Goal: Transaction & Acquisition: Purchase product/service

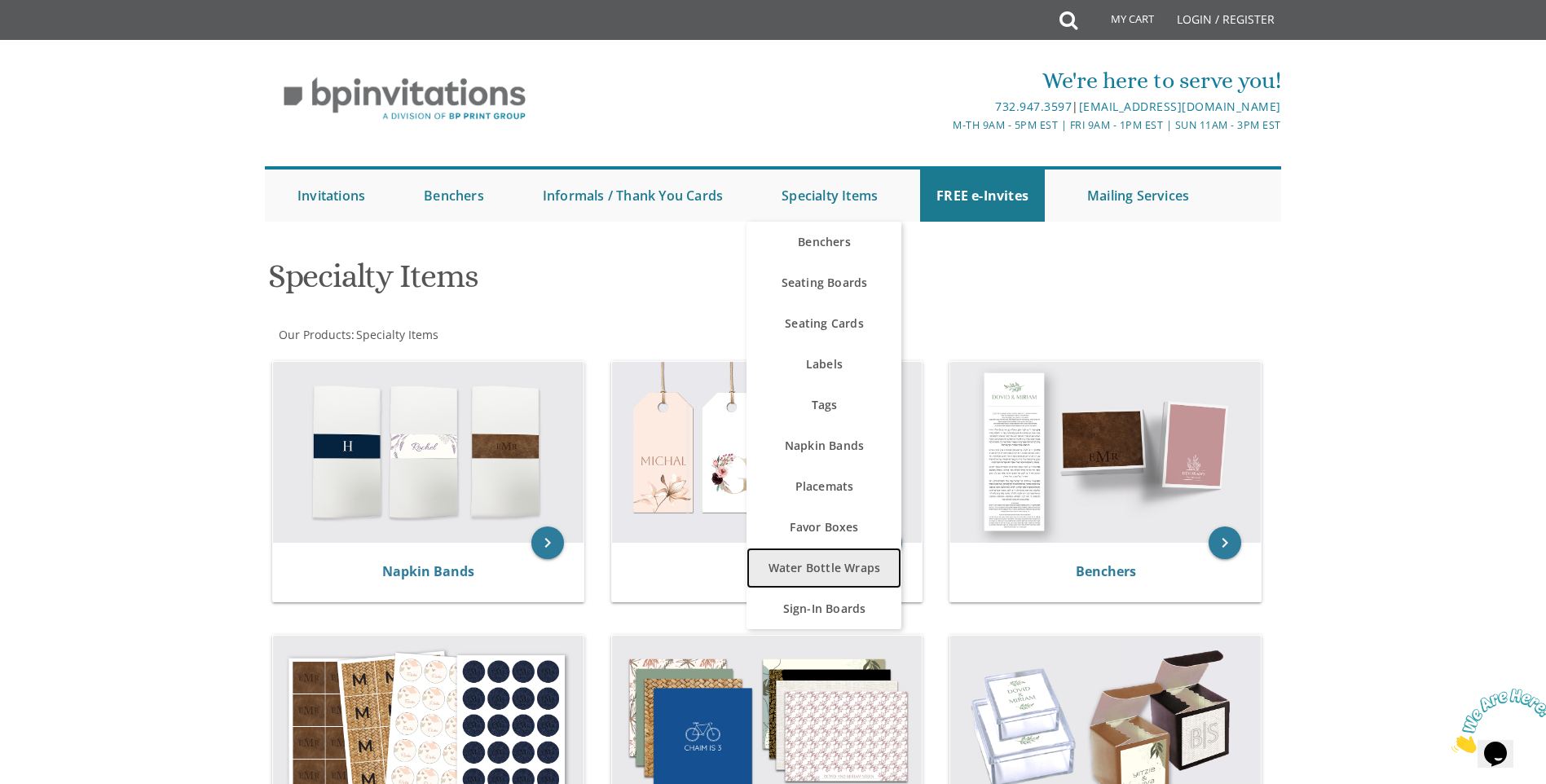
click at [857, 567] on link "Water Bottle Wraps" at bounding box center [824, 568] width 154 height 40
click at [793, 574] on link "Water Bottle Wraps" at bounding box center [824, 568] width 154 height 40
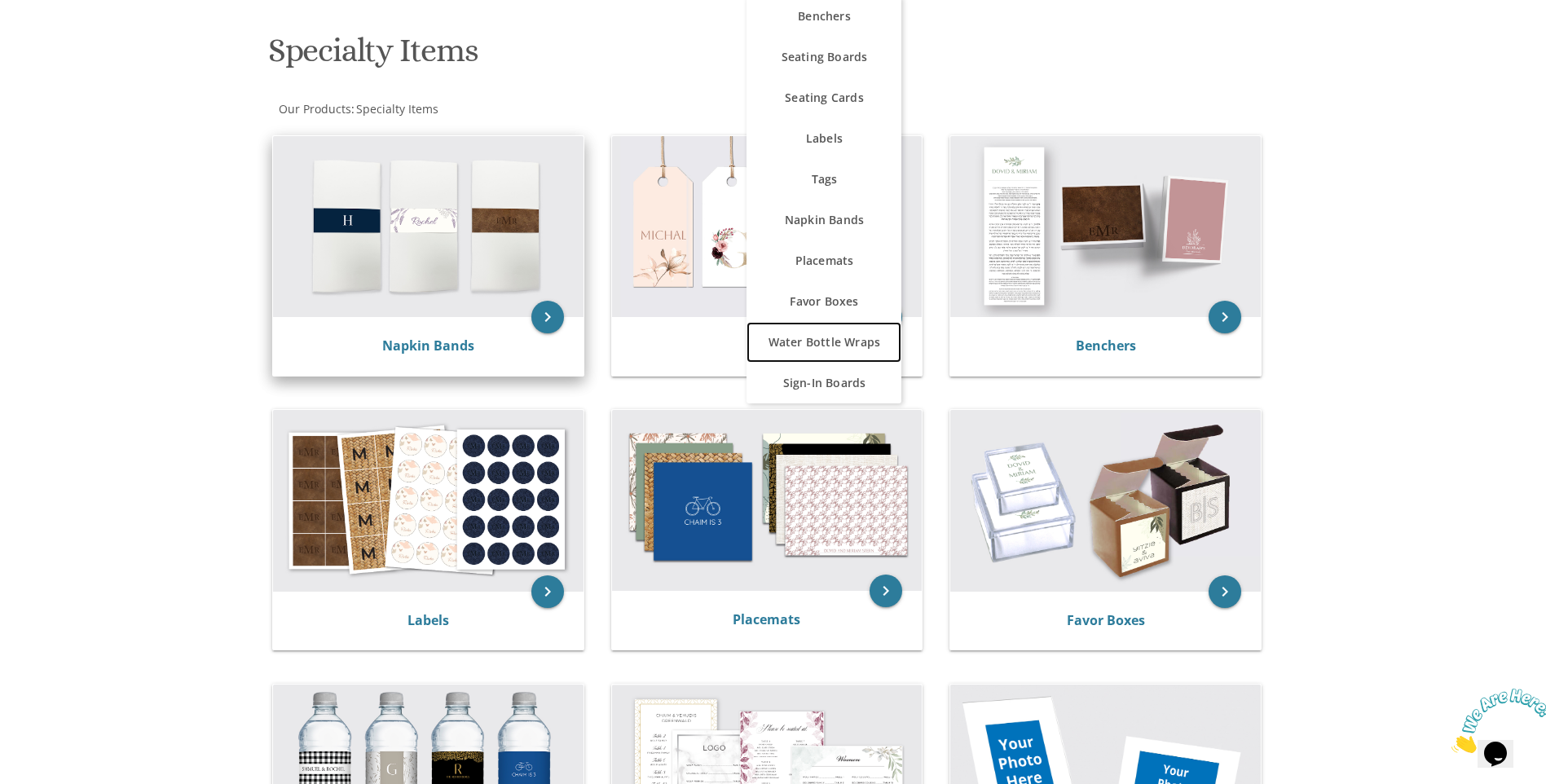
scroll to position [244, 0]
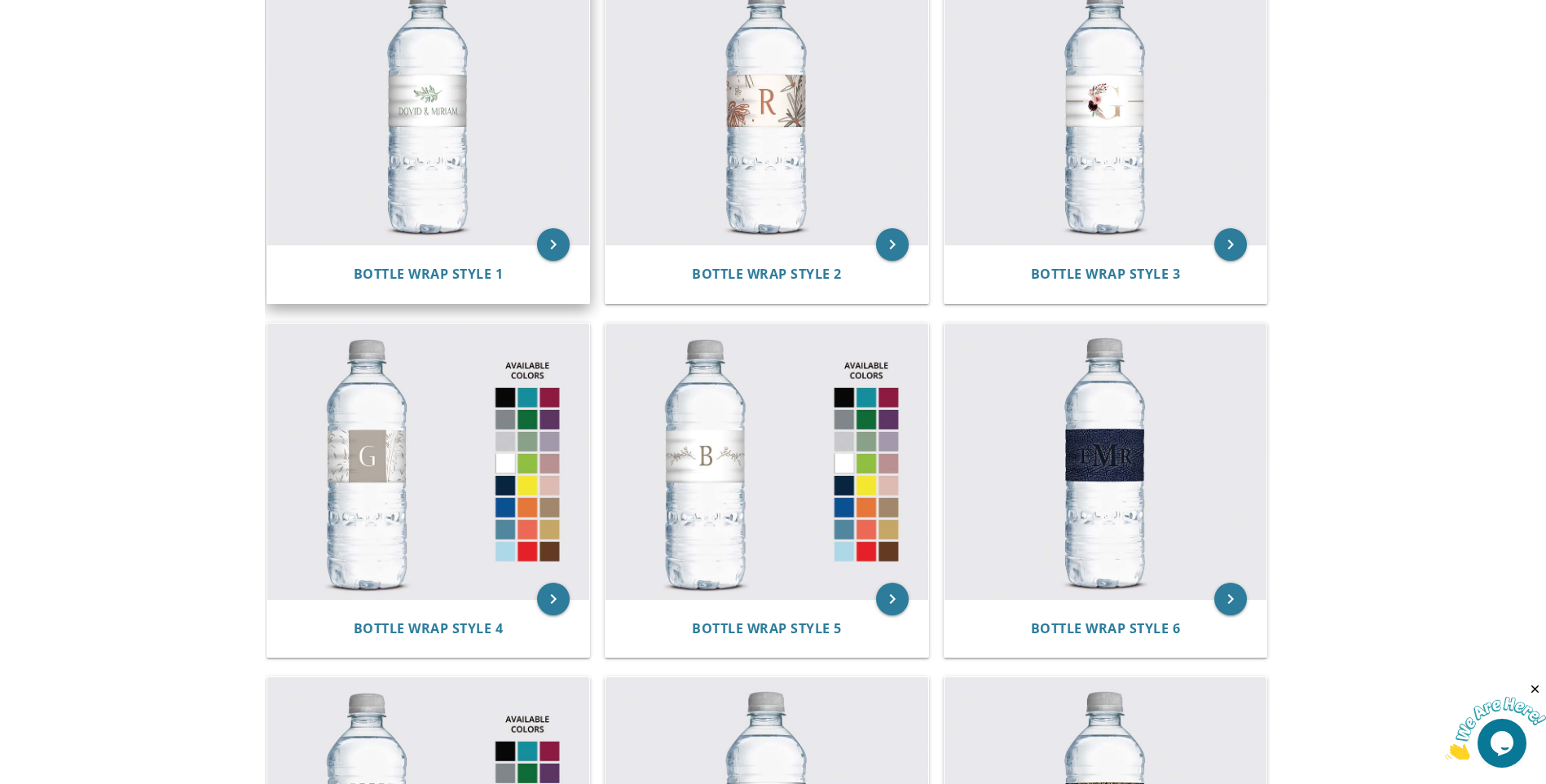
scroll to position [163, 0]
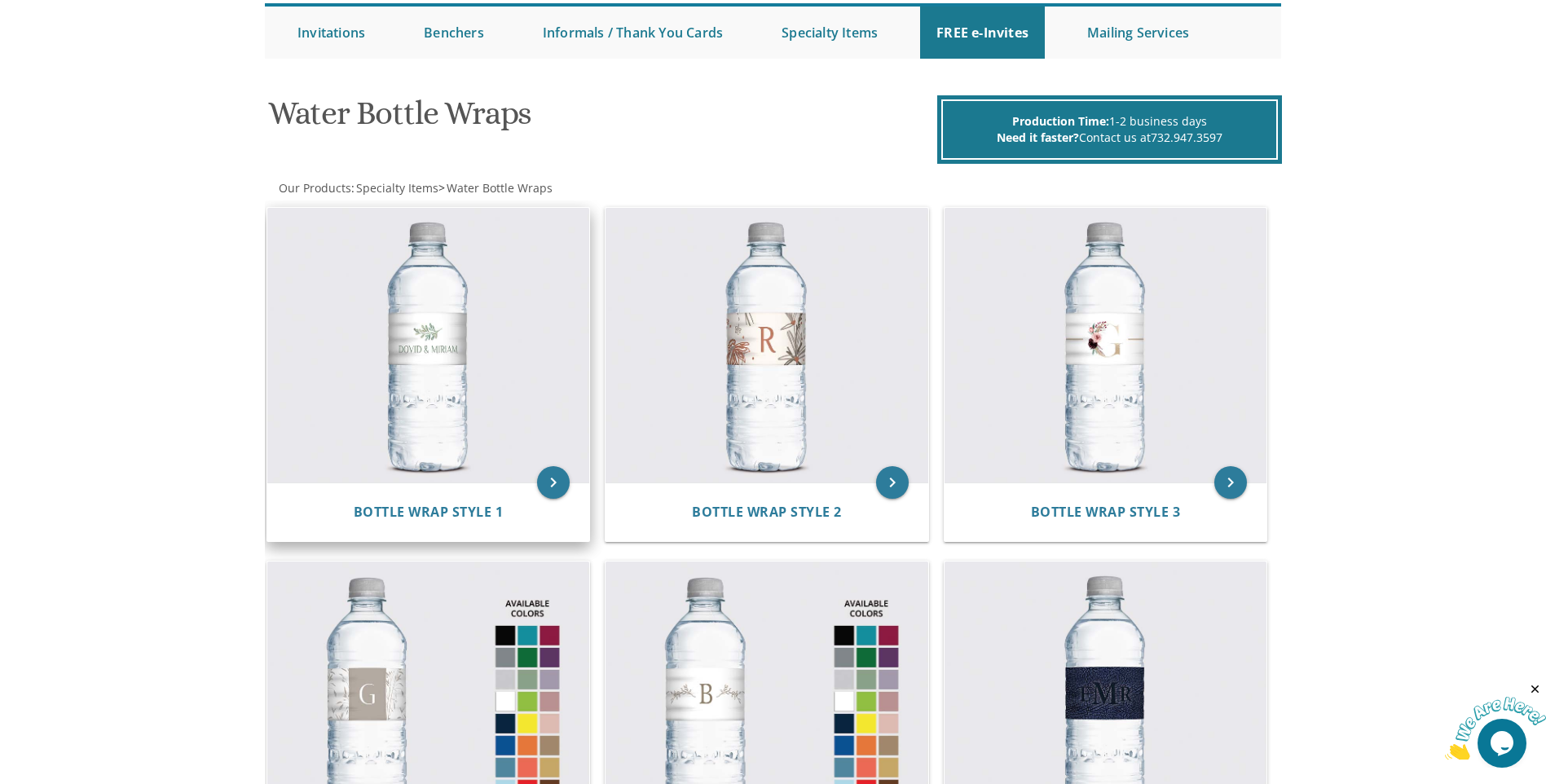
click at [464, 403] on img at bounding box center [428, 346] width 323 height 276
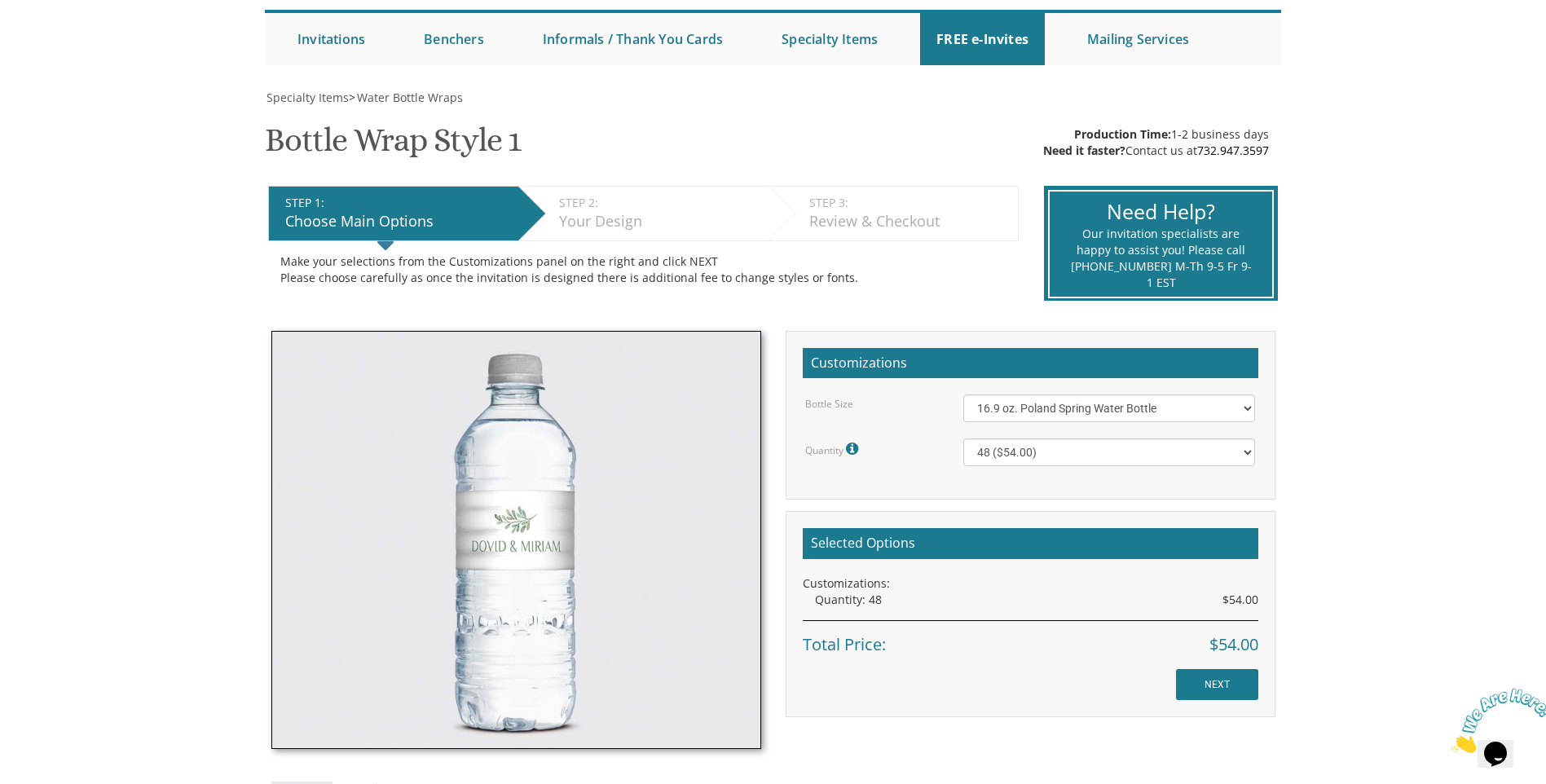
scroll to position [163, 0]
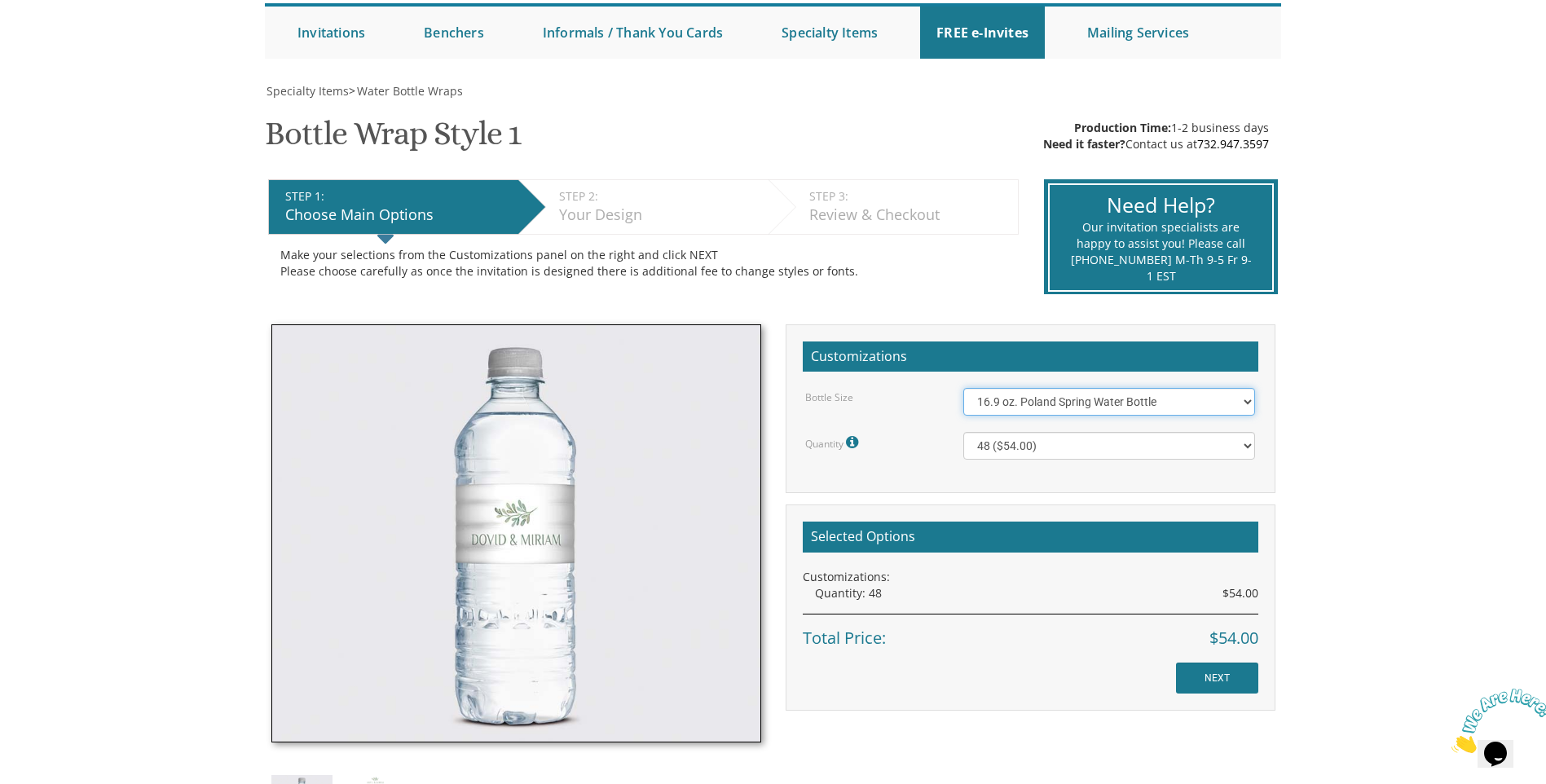
click at [999, 401] on select "16.9 oz. Poland Spring Water Bottle 13.5 oz. [PERSON_NAME] Water Bottle" at bounding box center [1108, 402] width 291 height 28
click at [1004, 411] on select "16.9 oz. Poland Spring Water Bottle 13.5 oz. [PERSON_NAME] Water Bottle" at bounding box center [1108, 402] width 291 height 28
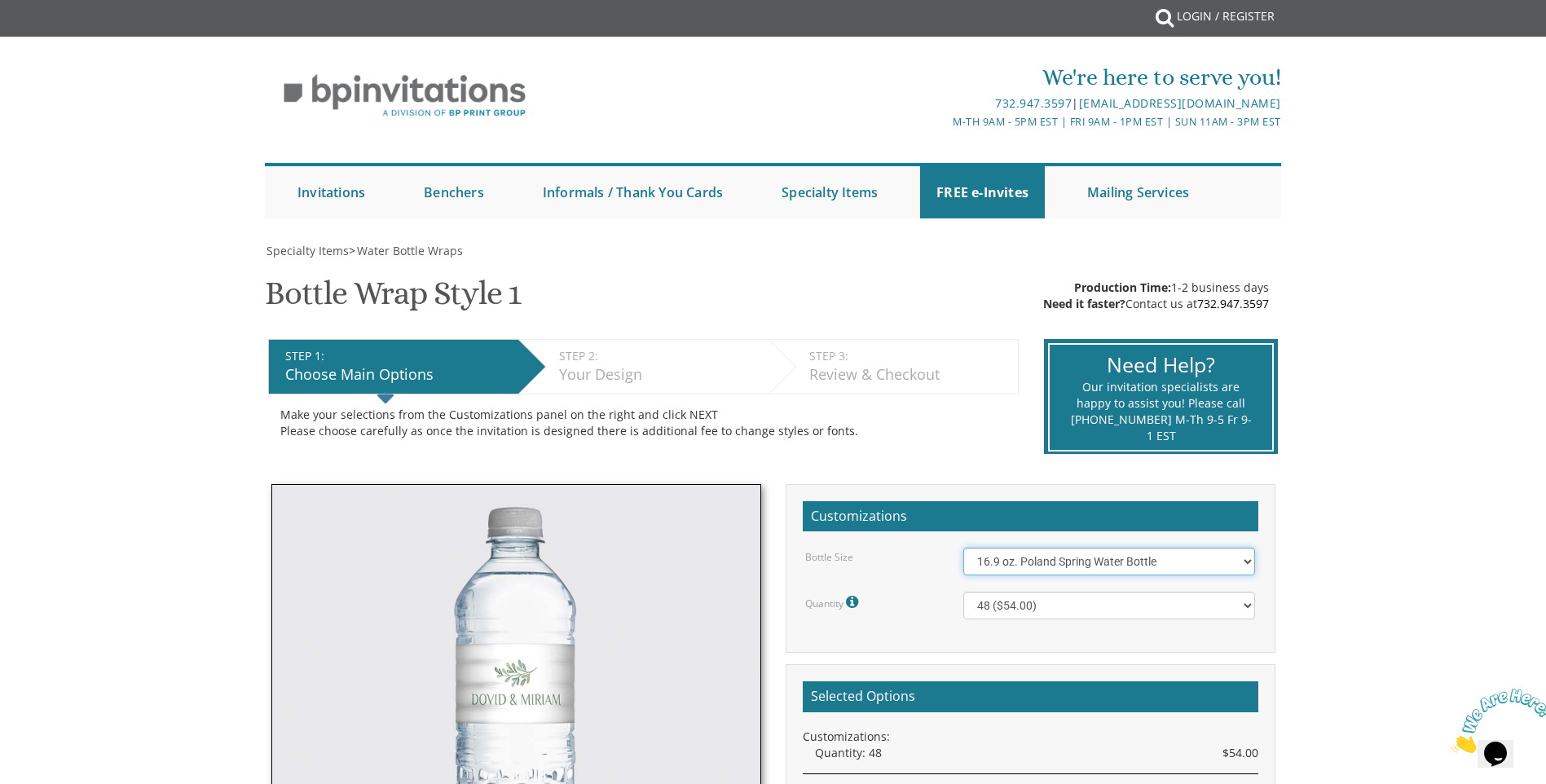
scroll to position [0, 0]
